Goal: Task Accomplishment & Management: Complete application form

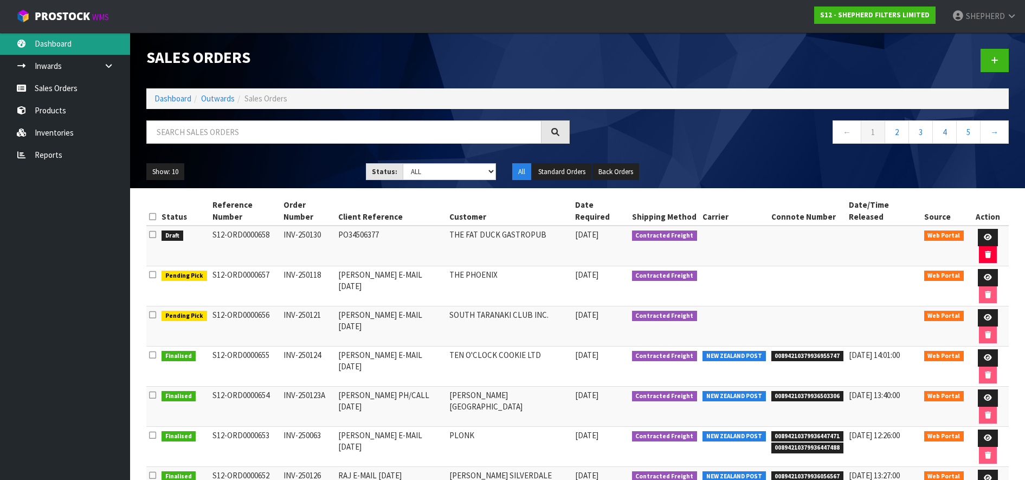
click at [56, 45] on link "Dashboard" at bounding box center [65, 44] width 130 height 22
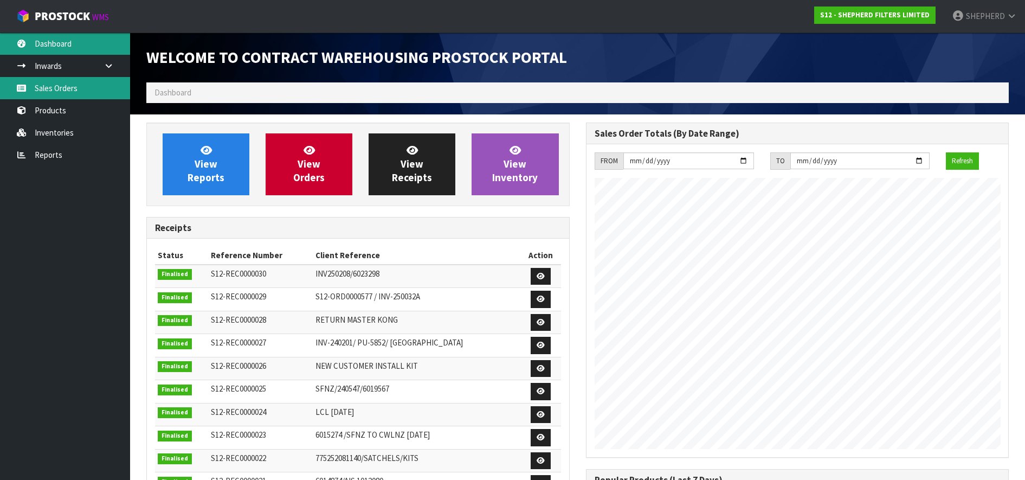
scroll to position [566, 439]
click at [56, 88] on link "Sales Orders" at bounding box center [65, 88] width 130 height 22
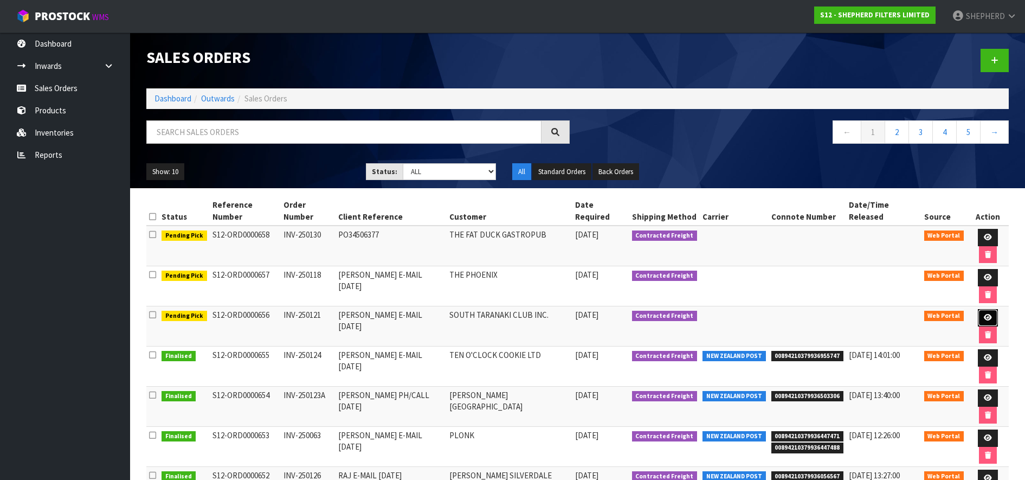
click at [983, 314] on icon at bounding box center [987, 317] width 8 height 7
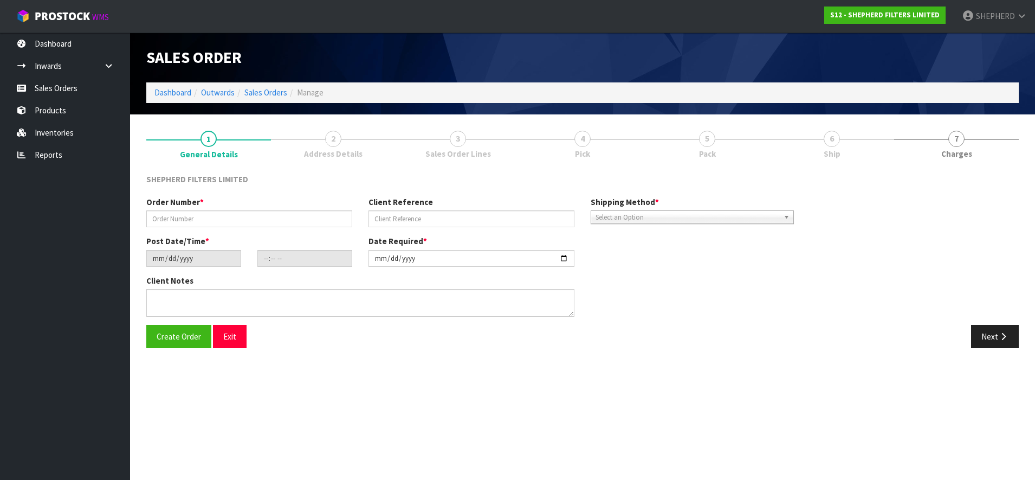
type input "INV-250121"
type input "[PERSON_NAME] E-MAIL [DATE]"
type input "[DATE]"
type input "21:43:00.000"
type input "[DATE]"
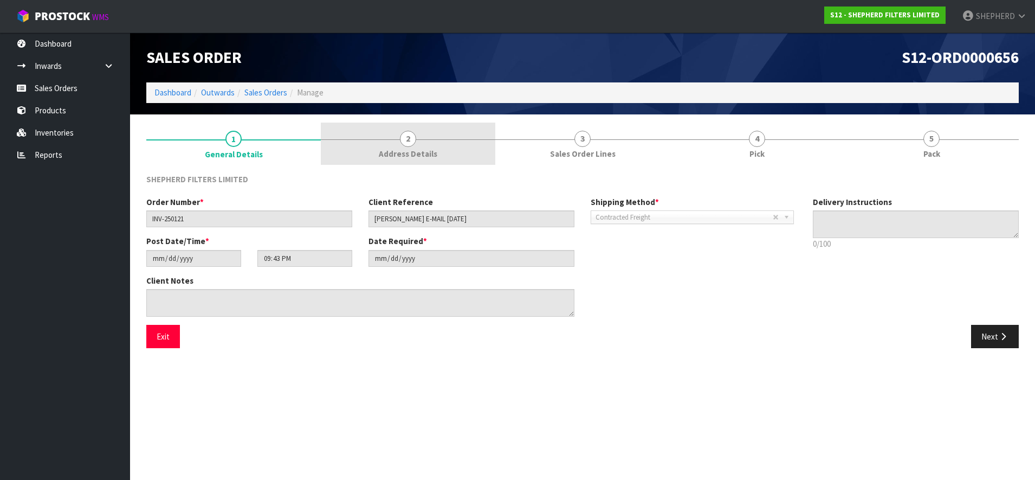
click at [407, 139] on span "2" at bounding box center [408, 139] width 16 height 16
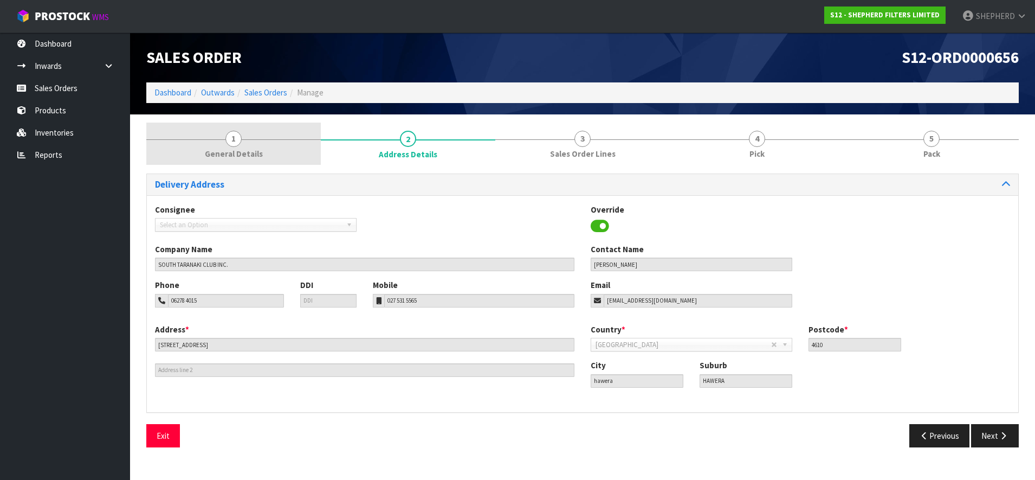
click at [235, 141] on span "1" at bounding box center [233, 139] width 16 height 16
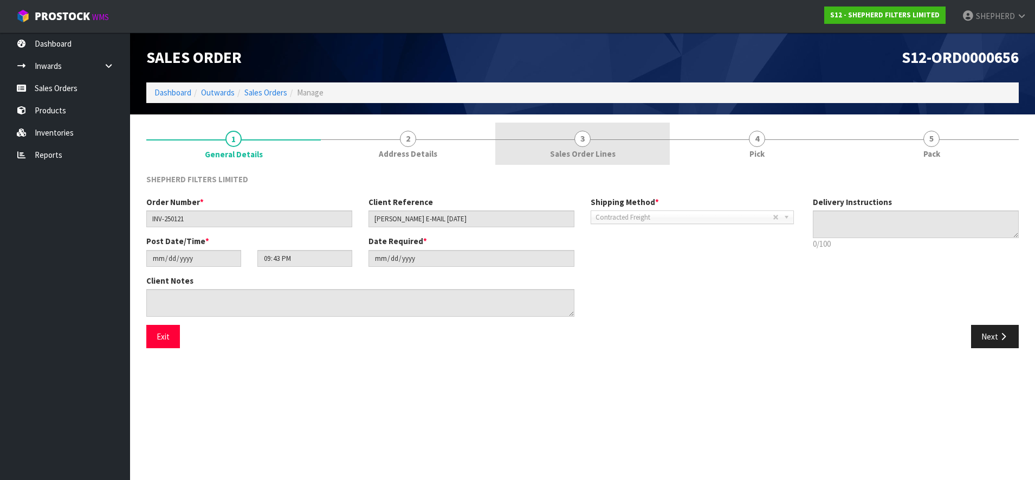
click at [587, 140] on span "3" at bounding box center [582, 139] width 16 height 16
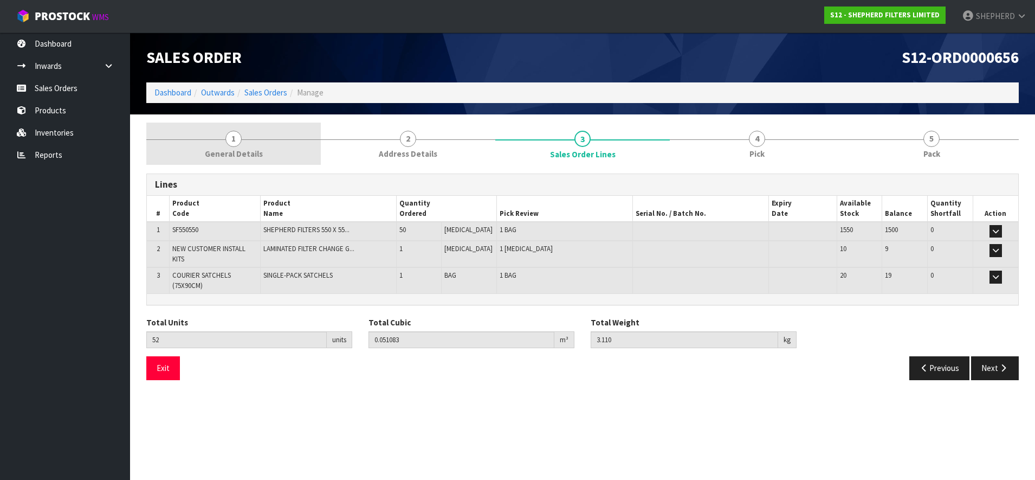
click at [234, 137] on span "1" at bounding box center [233, 139] width 16 height 16
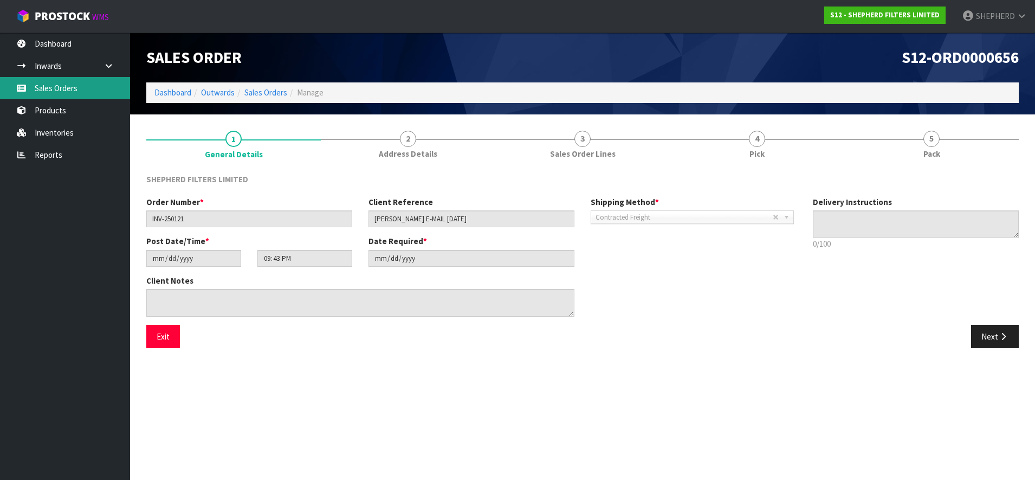
click at [47, 89] on link "Sales Orders" at bounding box center [65, 88] width 130 height 22
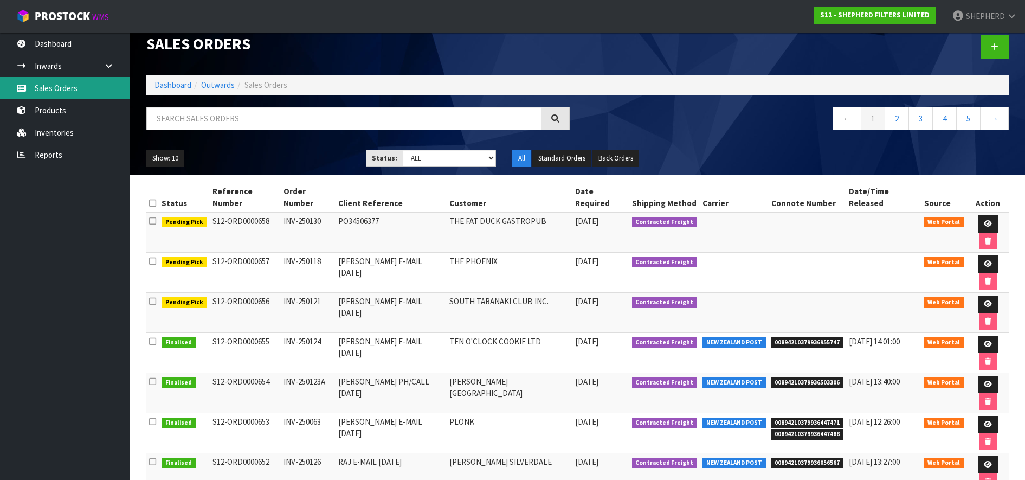
scroll to position [15, 0]
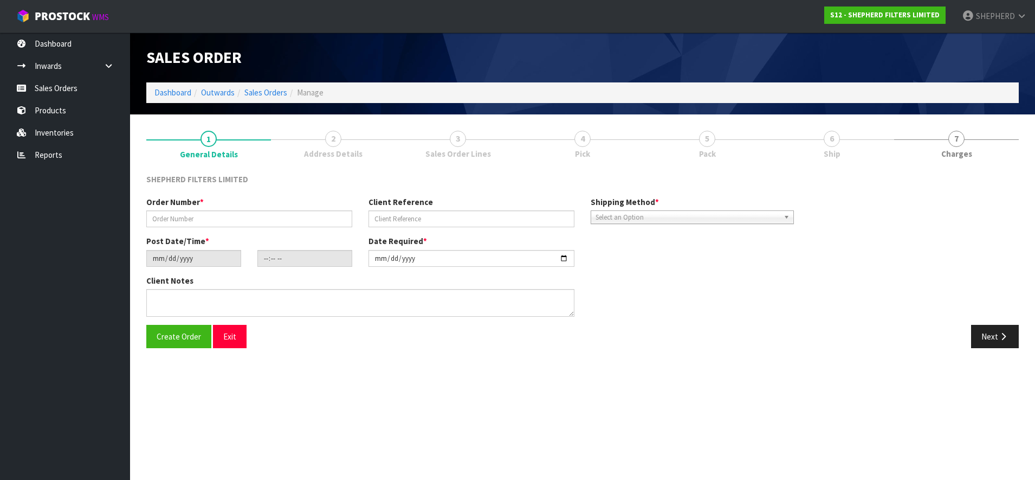
type input "INV-250122"
type input "ANGELIE E-MAIL [DATE]"
type input "[DATE]"
type input "17:31:00.000"
type input "[DATE]"
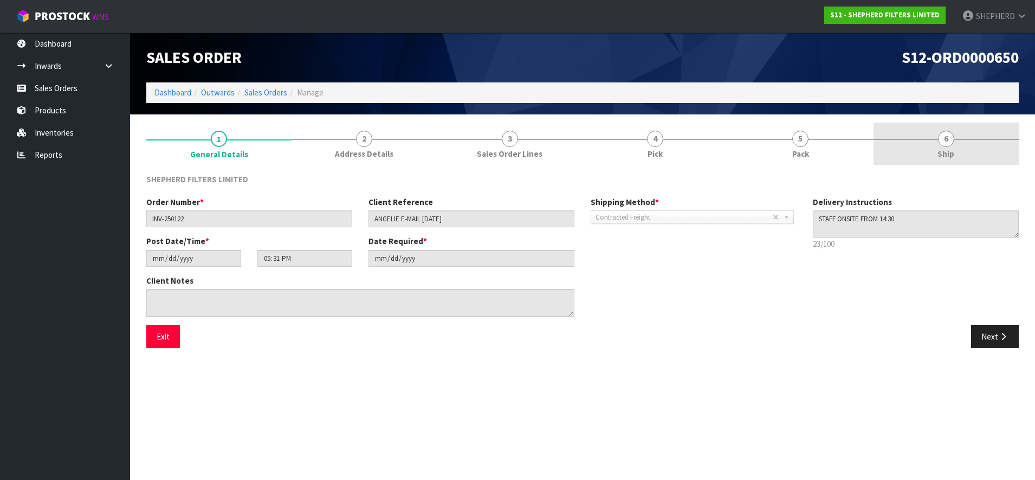
click at [949, 138] on span "6" at bounding box center [946, 139] width 16 height 16
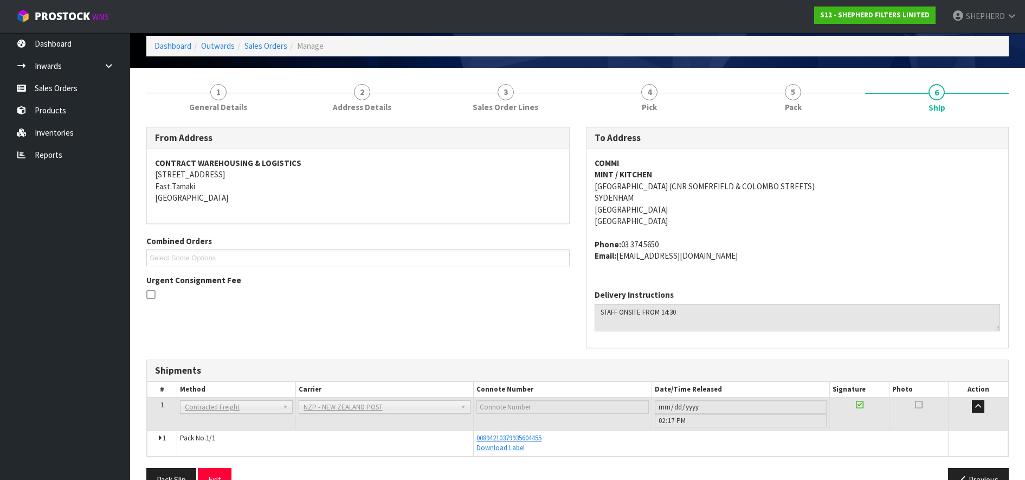
scroll to position [74, 0]
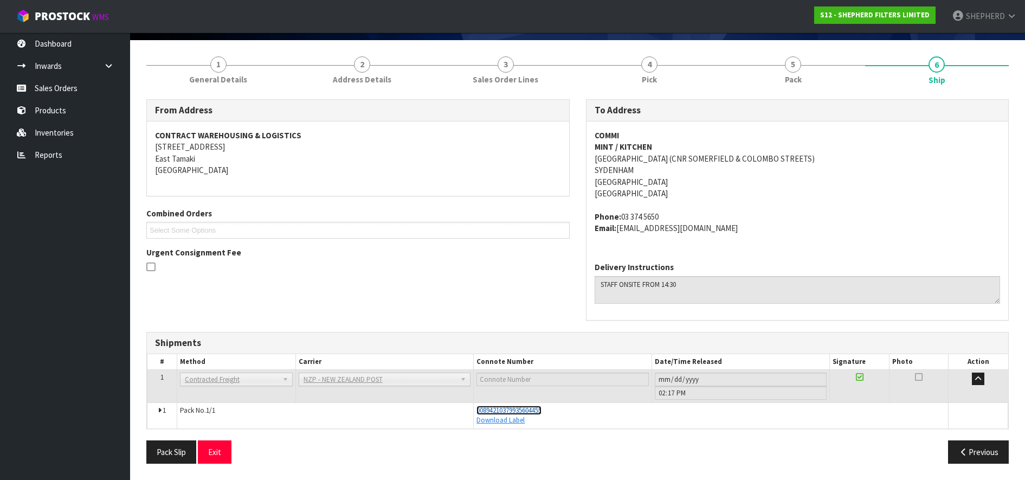
click at [536, 408] on span "00894210379935604455" at bounding box center [508, 409] width 65 height 9
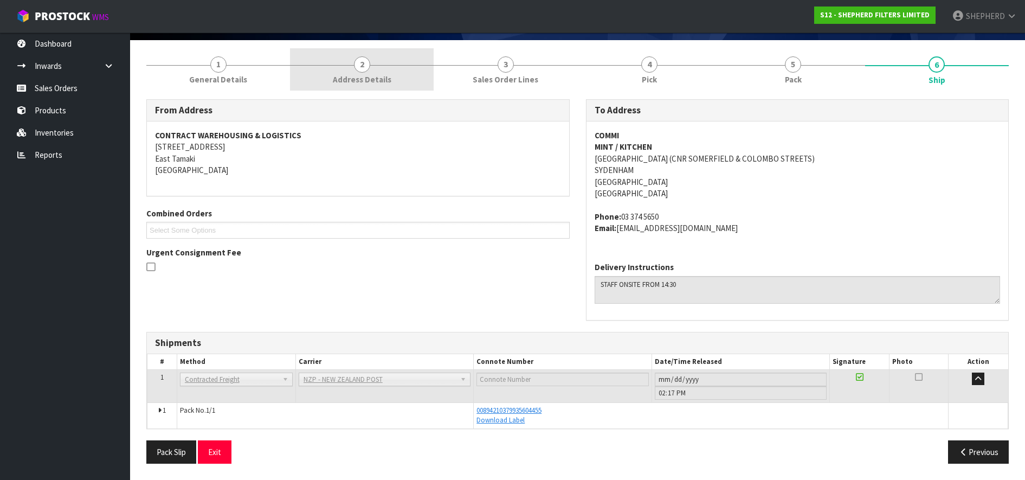
click at [358, 68] on span "2" at bounding box center [362, 64] width 16 height 16
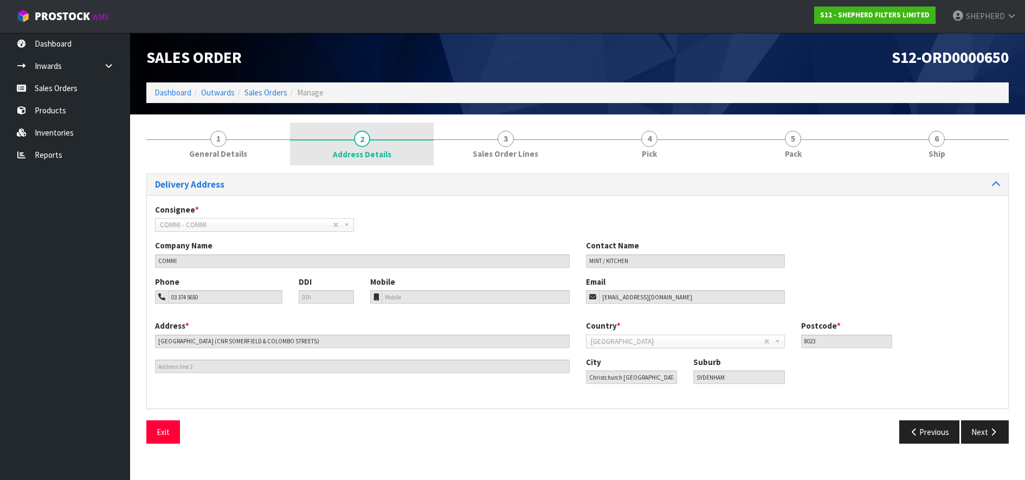
scroll to position [0, 0]
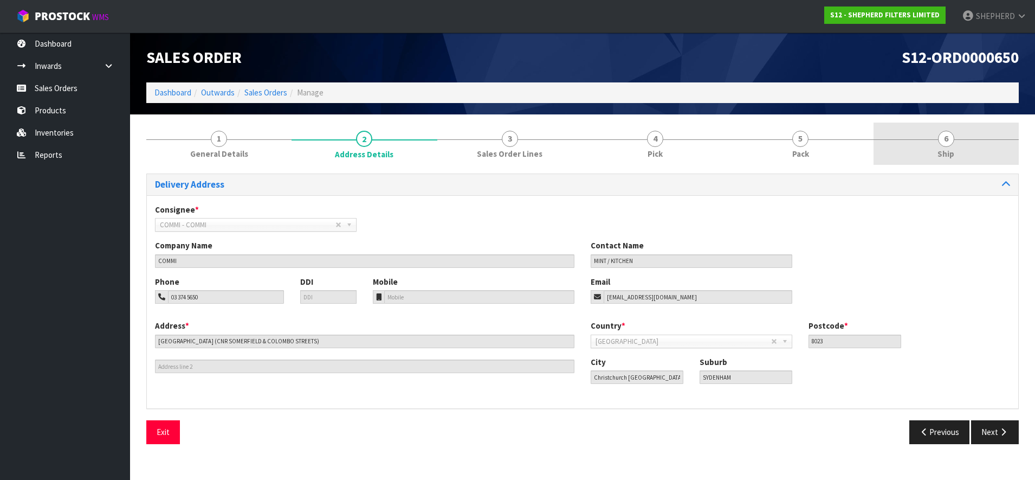
click at [942, 137] on span "6" at bounding box center [946, 139] width 16 height 16
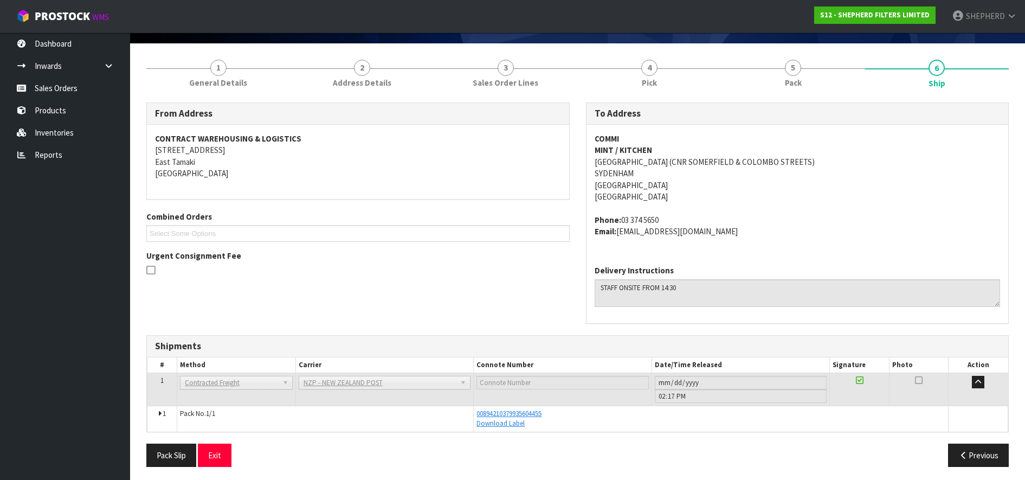
scroll to position [74, 0]
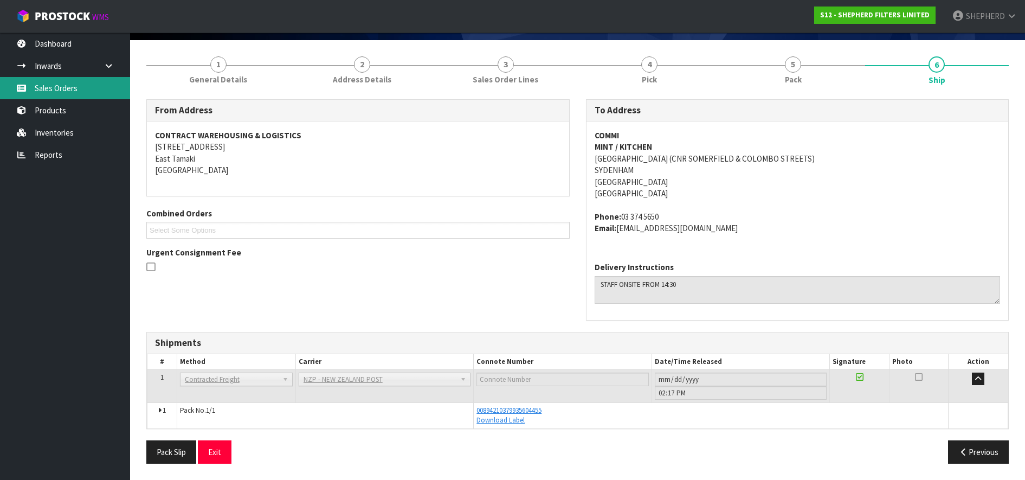
click at [79, 83] on link "Sales Orders" at bounding box center [65, 88] width 130 height 22
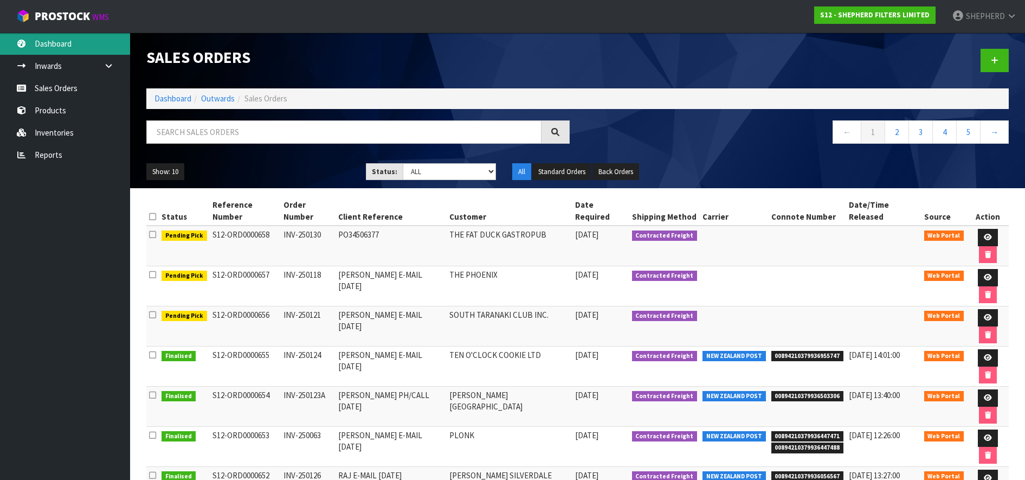
click at [67, 39] on link "Dashboard" at bounding box center [65, 44] width 130 height 22
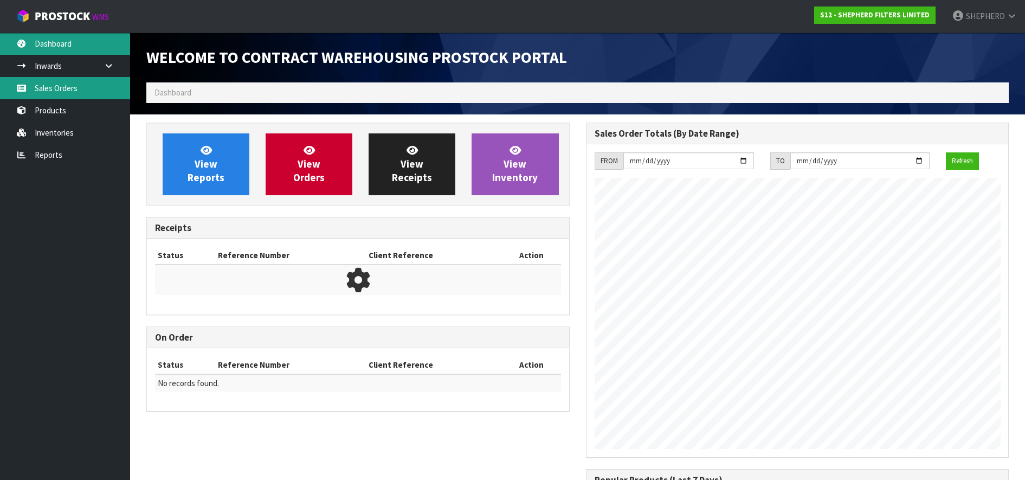
scroll to position [566, 439]
click at [56, 92] on link "Sales Orders" at bounding box center [65, 88] width 130 height 22
